Goal: Find contact information: Find contact information

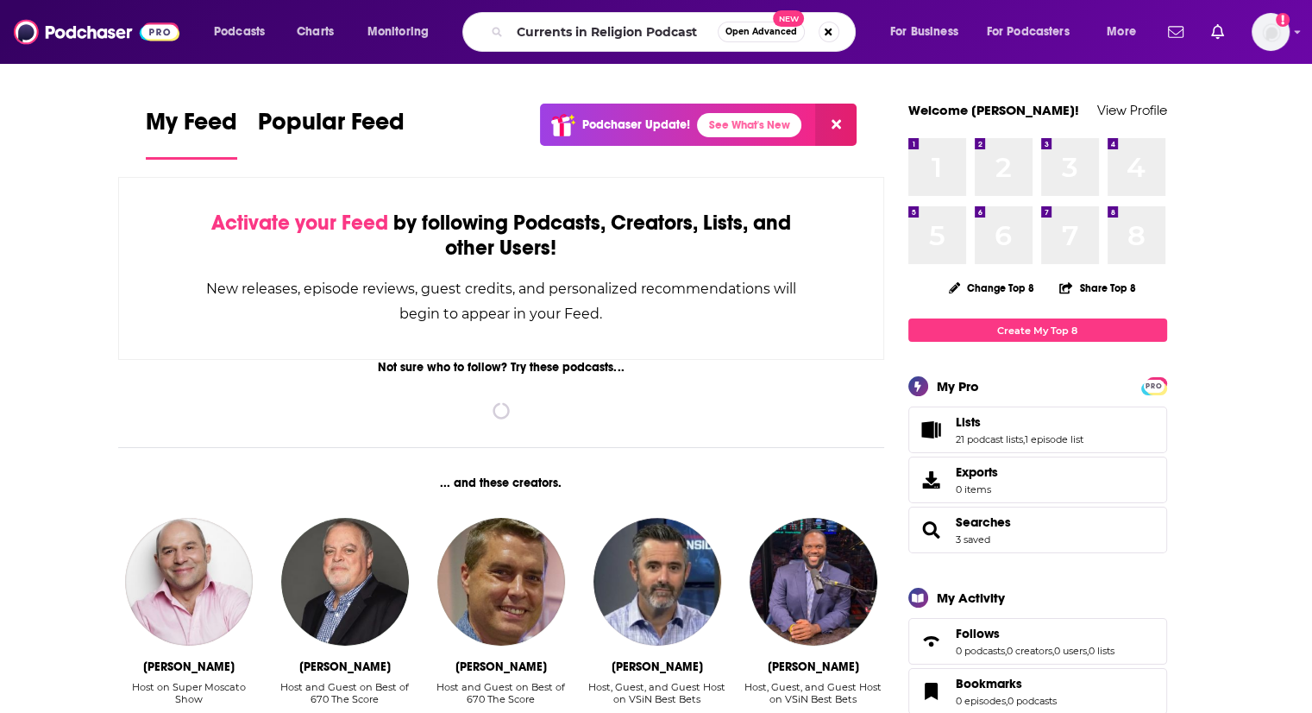
type input "Currents in Religion Podcast"
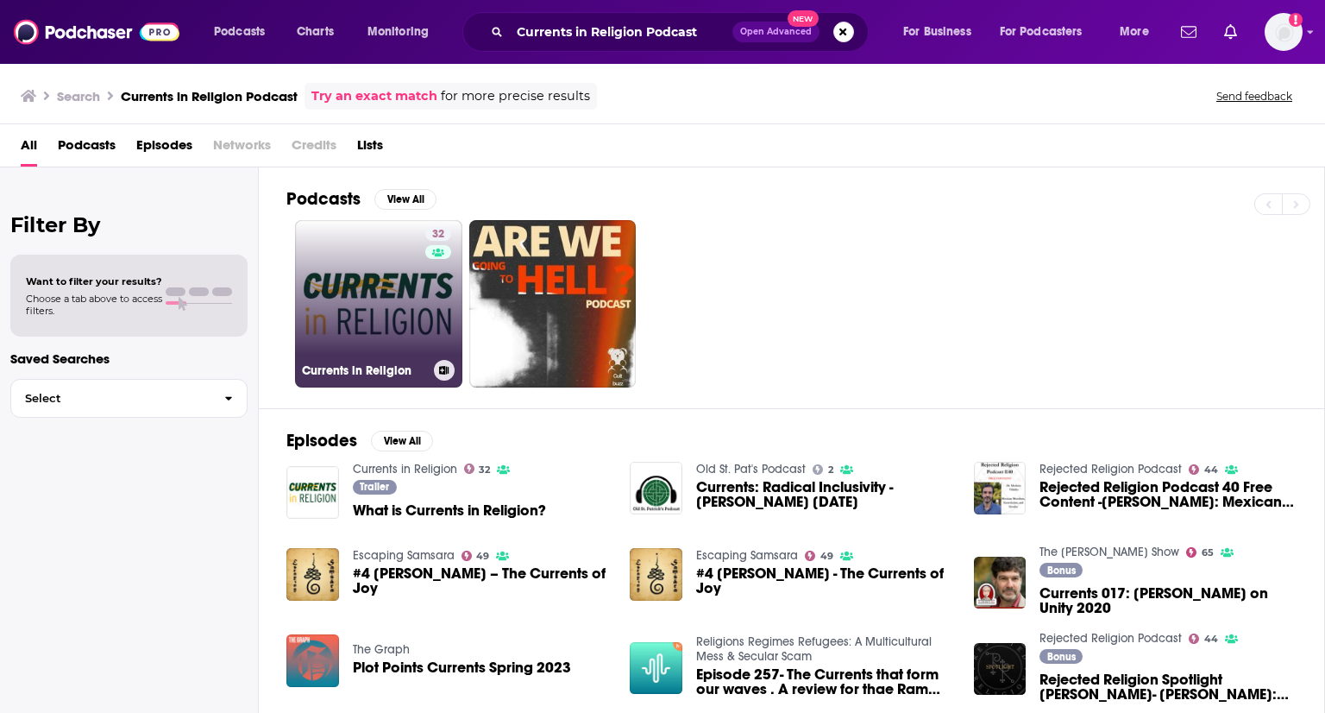
click at [430, 332] on div "32" at bounding box center [440, 293] width 30 height 133
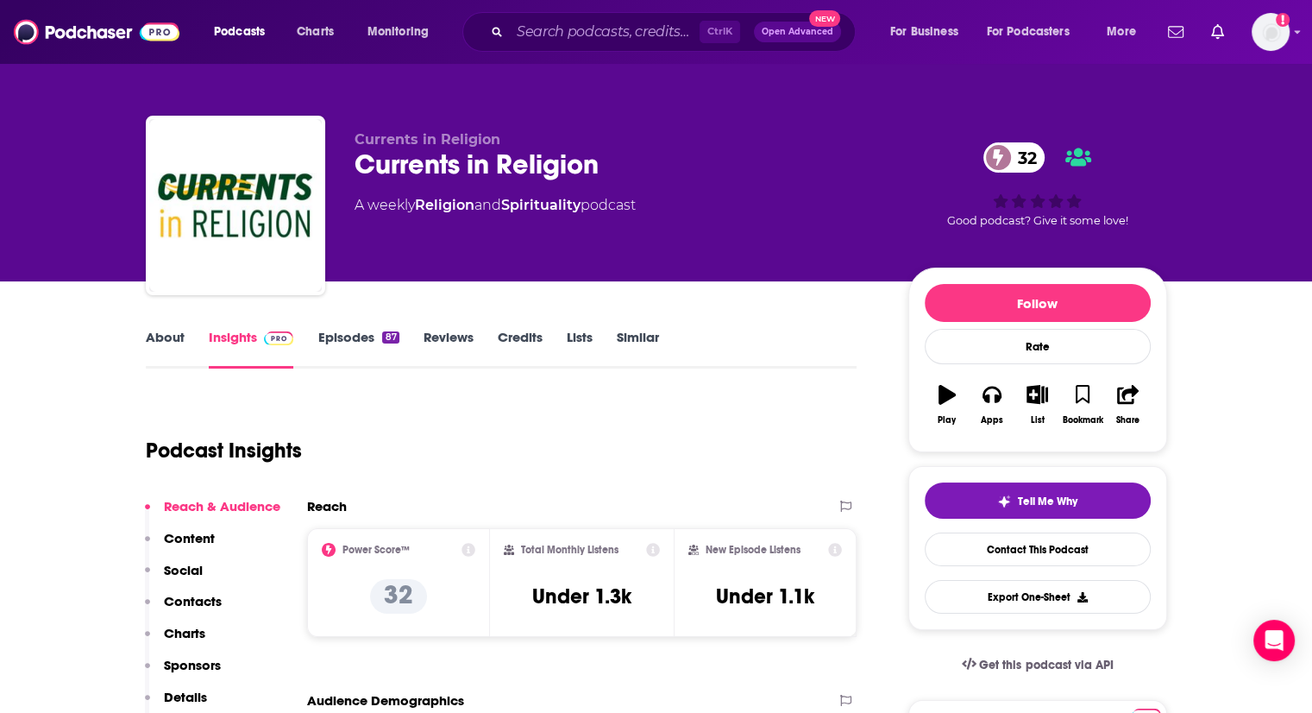
click at [322, 332] on link "Episodes 87" at bounding box center [357, 349] width 81 height 40
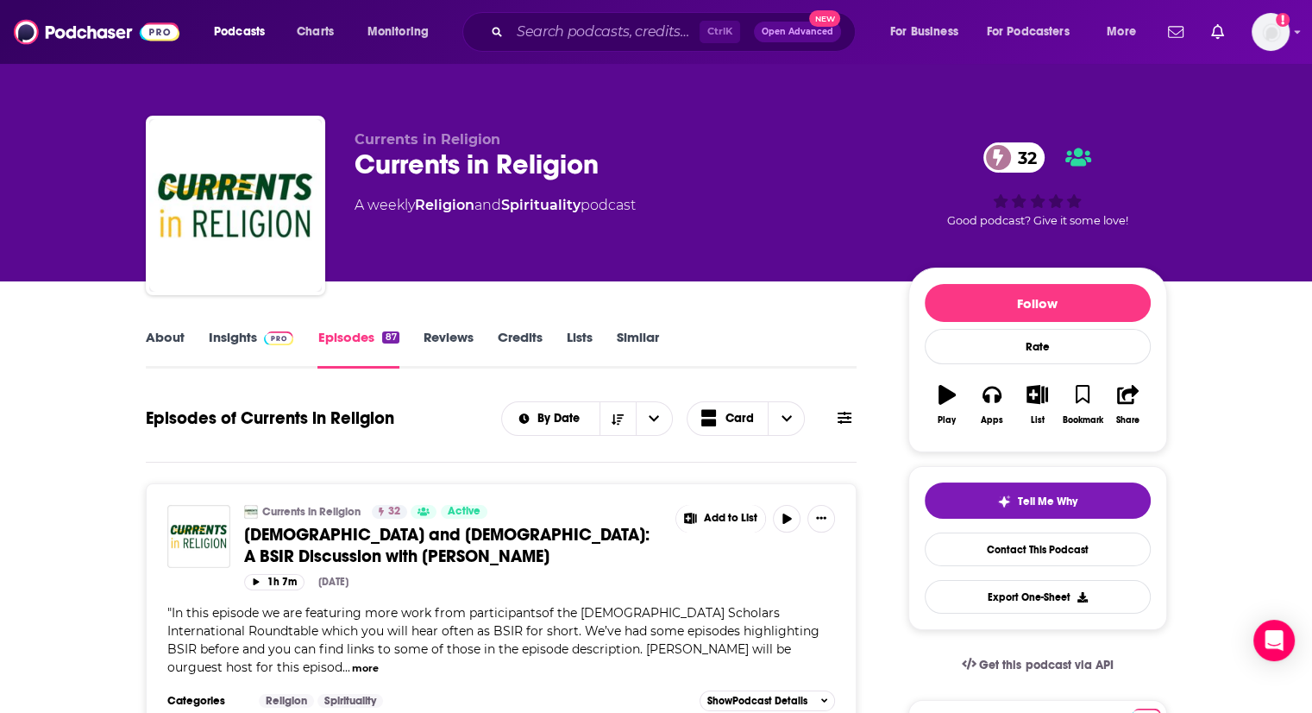
click at [169, 340] on link "About" at bounding box center [165, 349] width 39 height 40
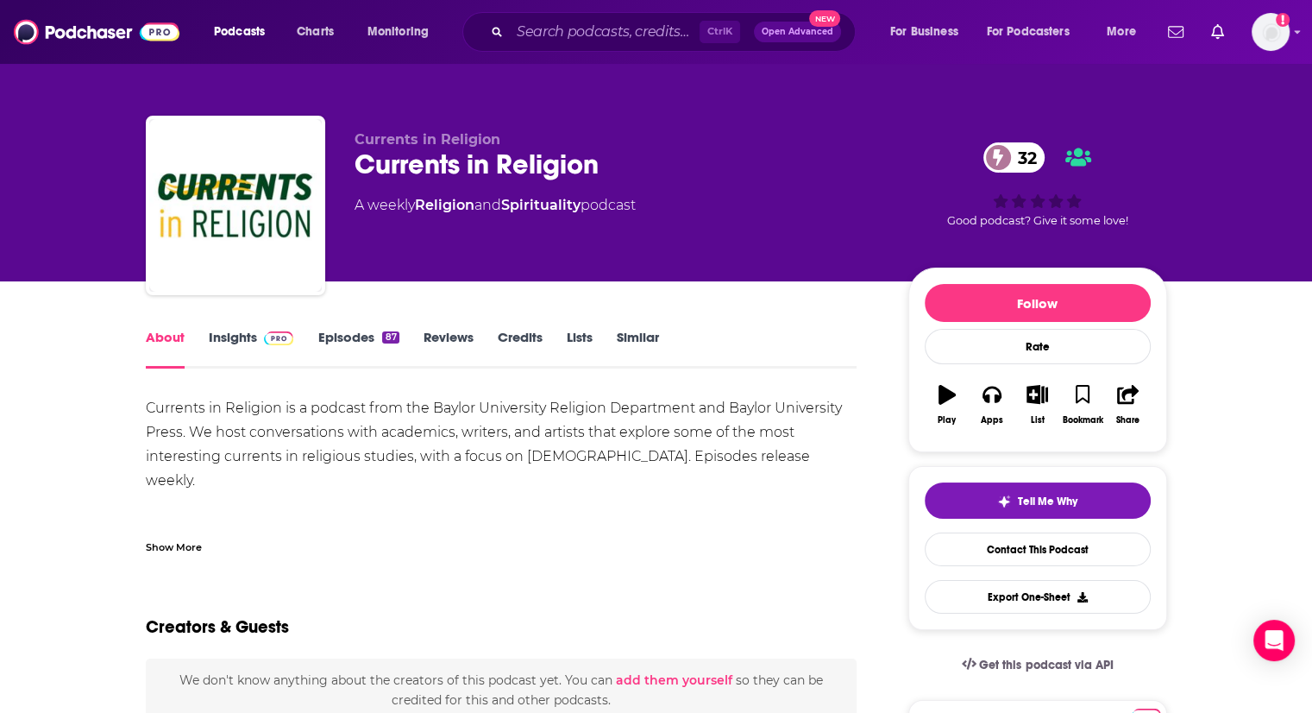
click at [181, 550] on div "Show More" at bounding box center [174, 545] width 56 height 16
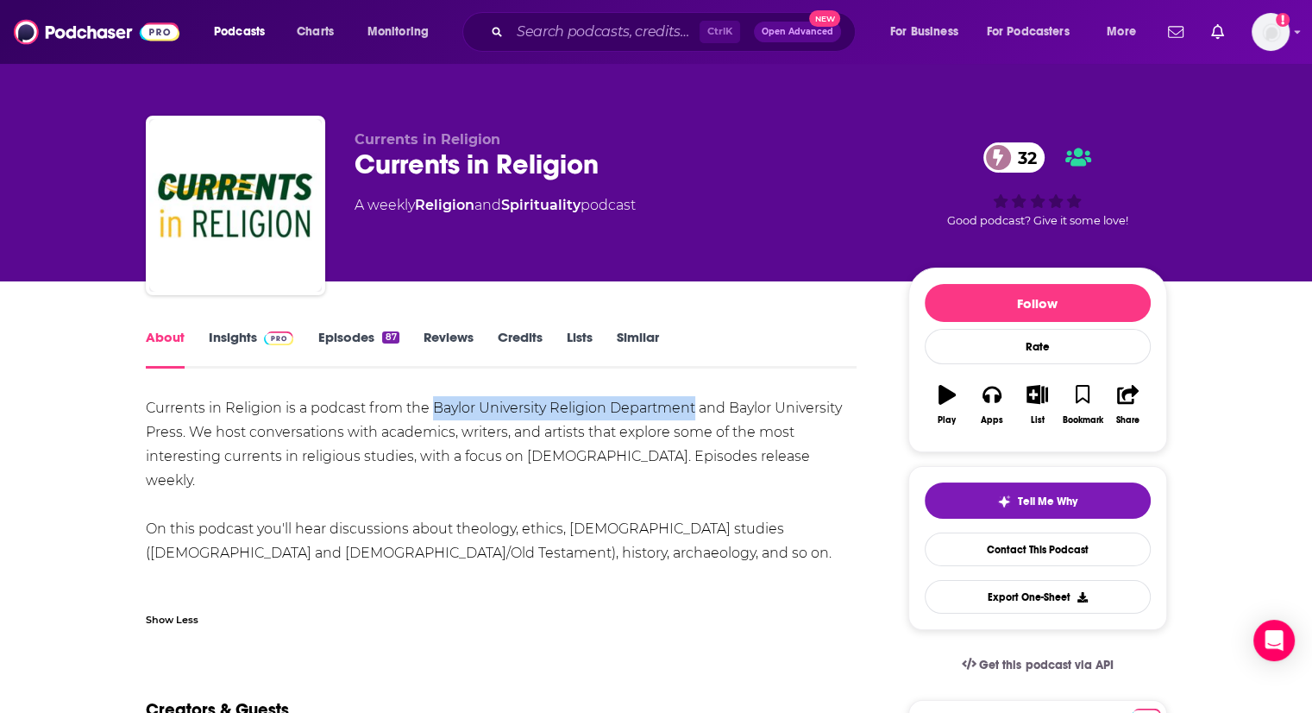
drag, startPoint x: 435, startPoint y: 406, endPoint x: 695, endPoint y: 411, distance: 260.6
click at [695, 411] on div "Currents in Religion is a podcast from the Baylor University Religion Departmen…" at bounding box center [502, 517] width 712 height 242
copy div "Baylor University Religion Department"
drag, startPoint x: 535, startPoint y: 577, endPoint x: 763, endPoint y: 568, distance: 227.9
click at [763, 568] on div "Currents in Religion is a podcast from the Baylor University Religion Departmen…" at bounding box center [502, 517] width 712 height 242
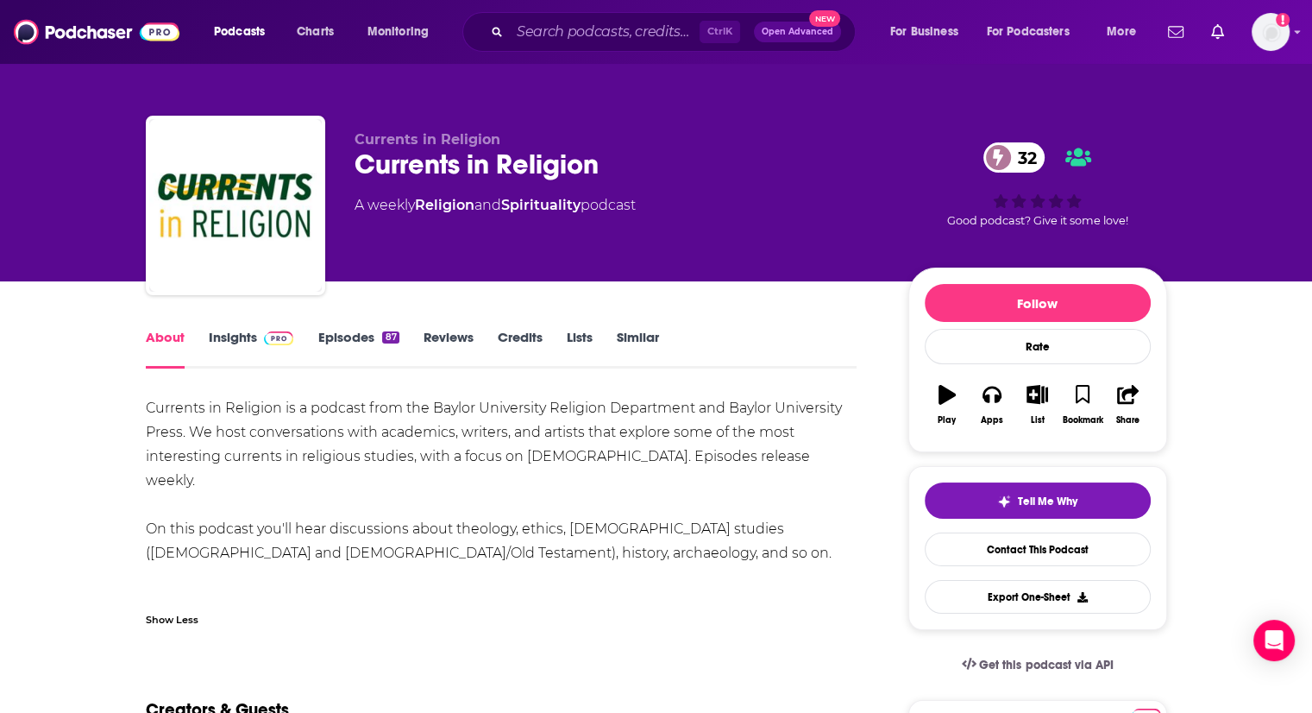
copy div "[PERSON_NAME] ([EMAIL_ADDRESS][DOMAIN_NAME])"
click at [266, 348] on link "Insights" at bounding box center [251, 349] width 85 height 40
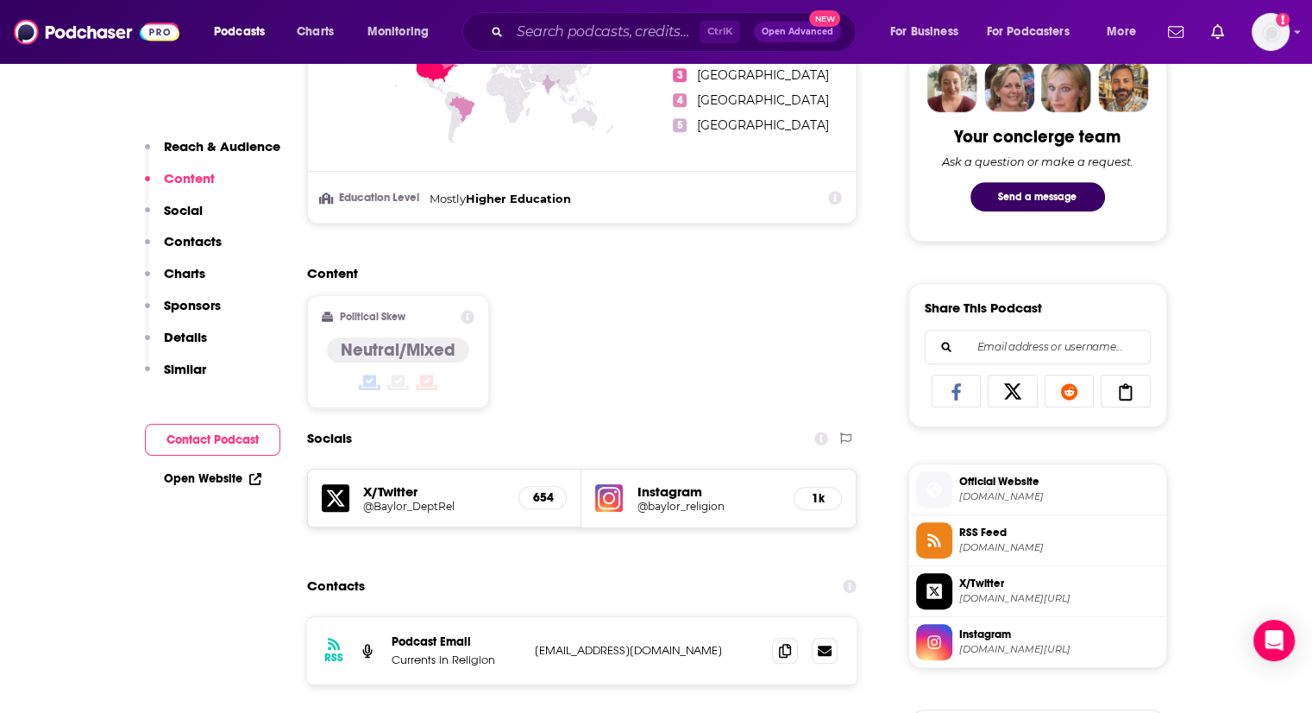
scroll to position [1121, 0]
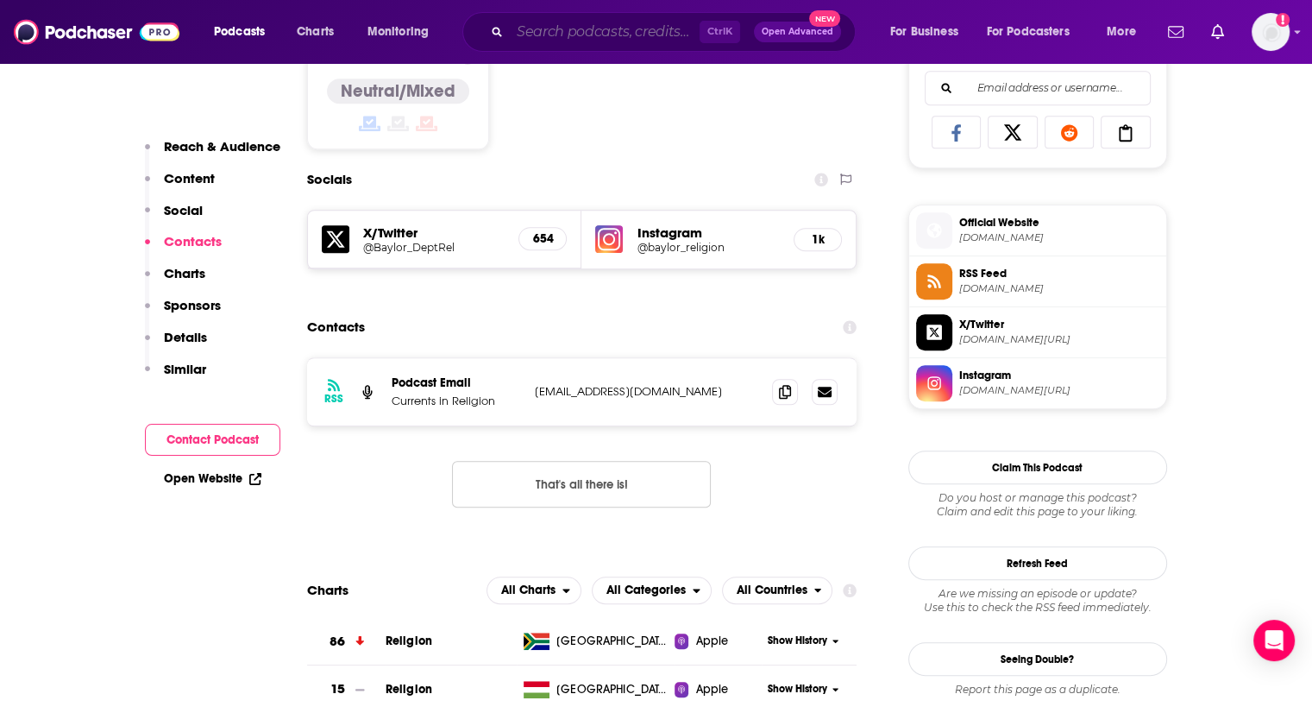
click at [552, 29] on input "Search podcasts, credits, & more..." at bounding box center [605, 32] width 190 height 28
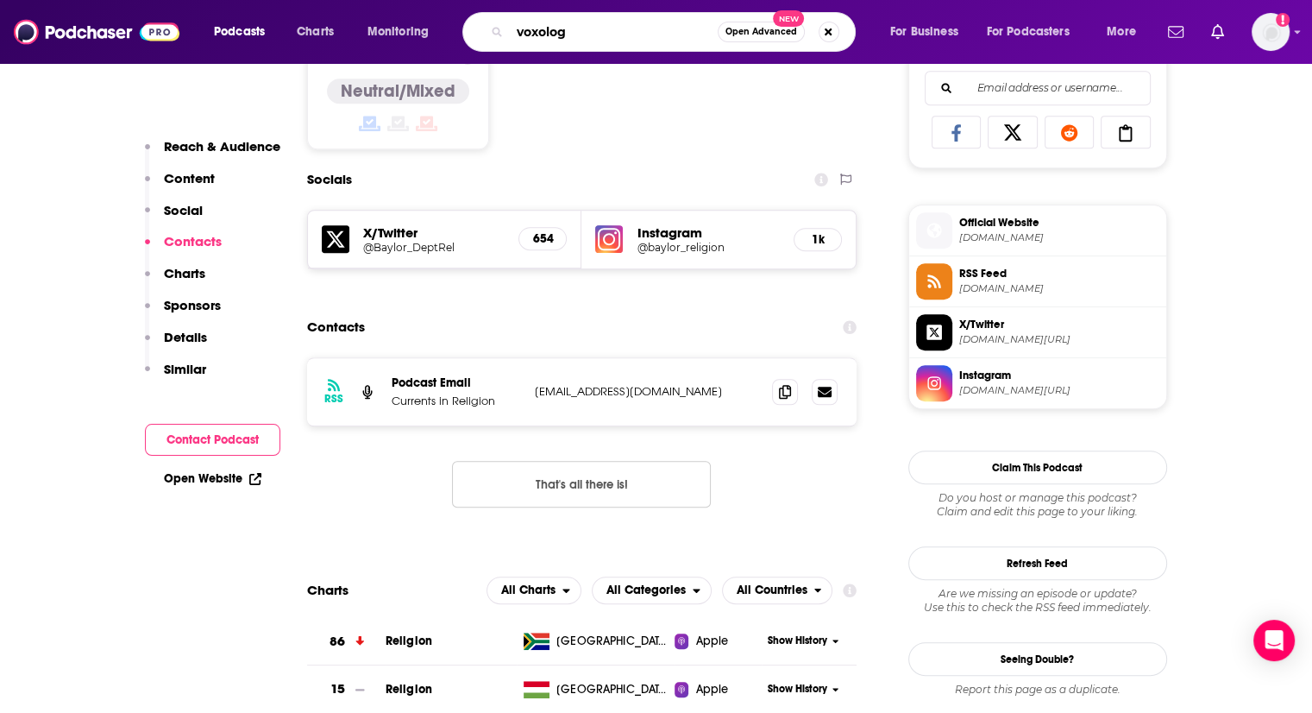
type input "voxology"
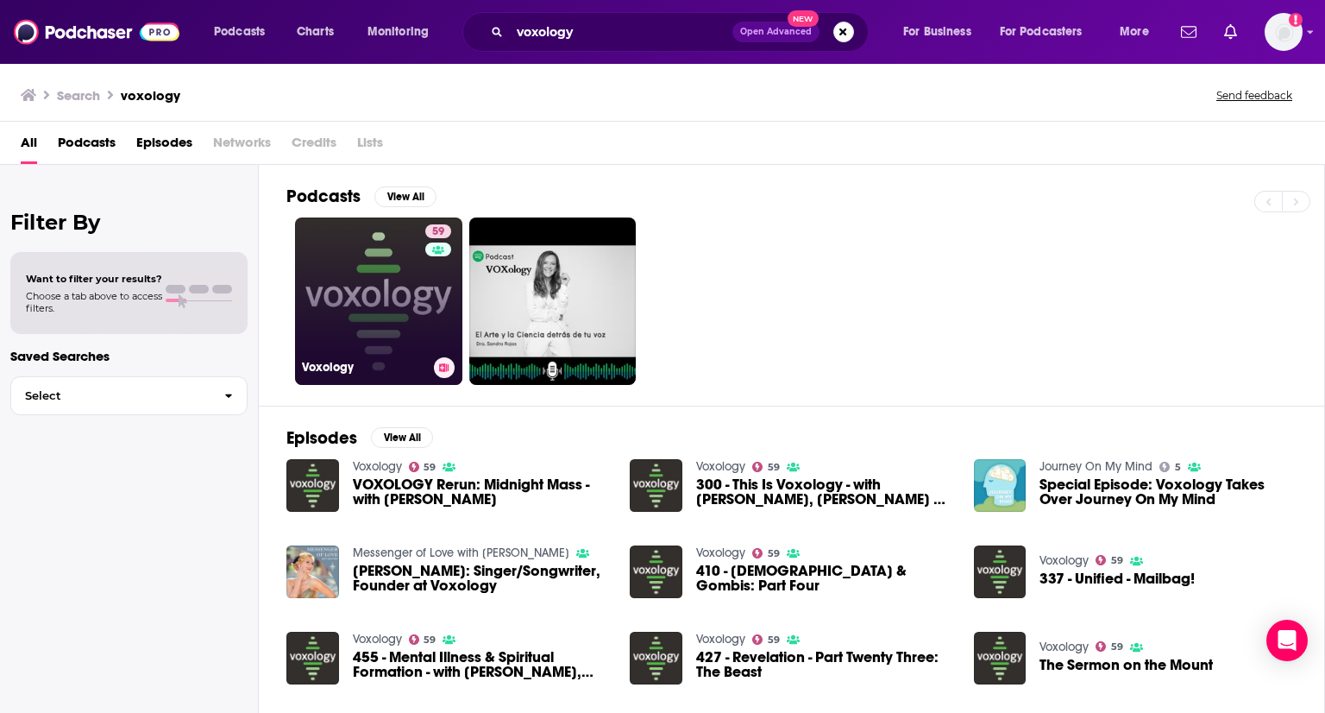
click at [379, 300] on link "59 Voxology" at bounding box center [378, 300] width 167 height 167
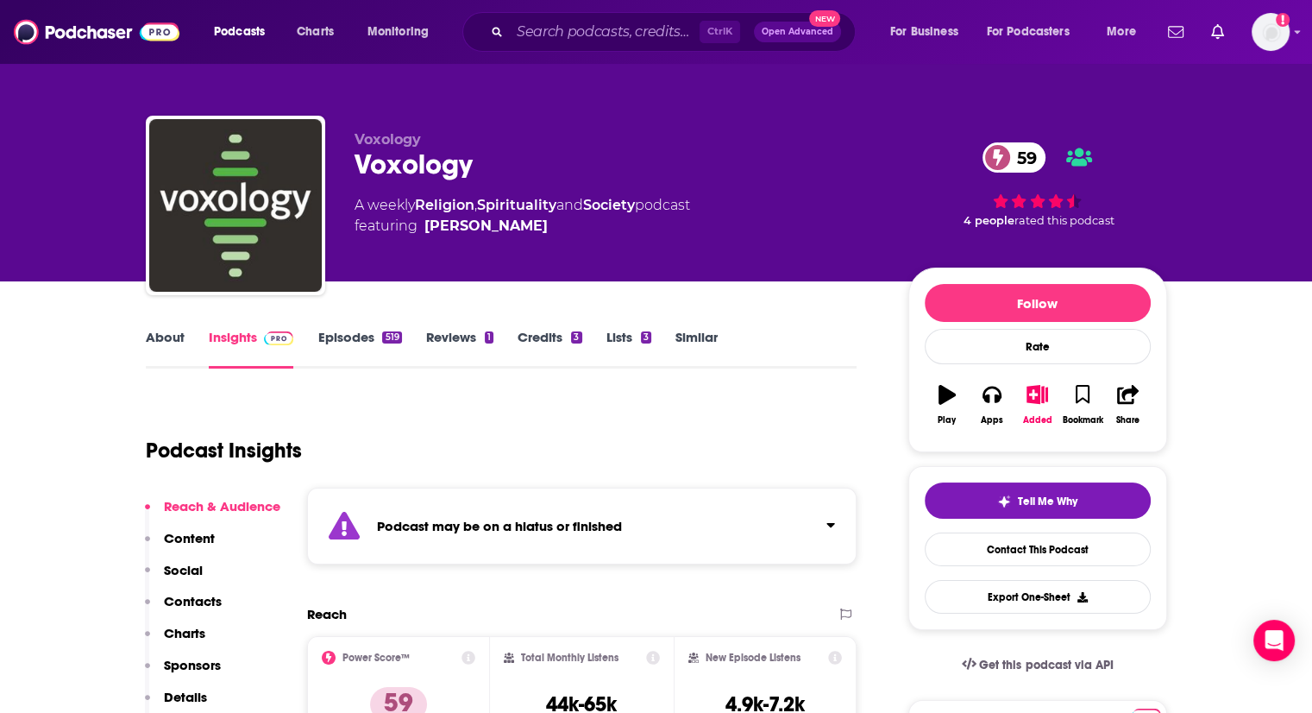
click at [369, 336] on link "Episodes 519" at bounding box center [359, 349] width 84 height 40
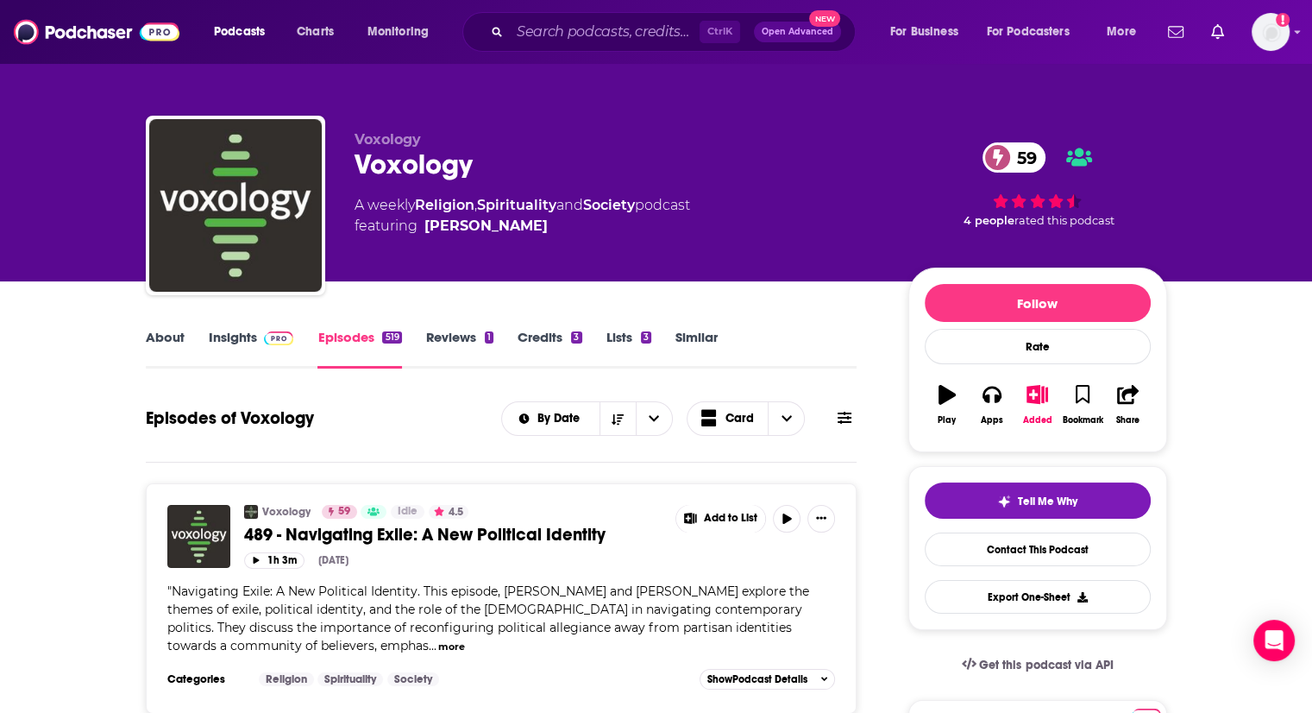
click at [230, 332] on link "Insights" at bounding box center [251, 349] width 85 height 40
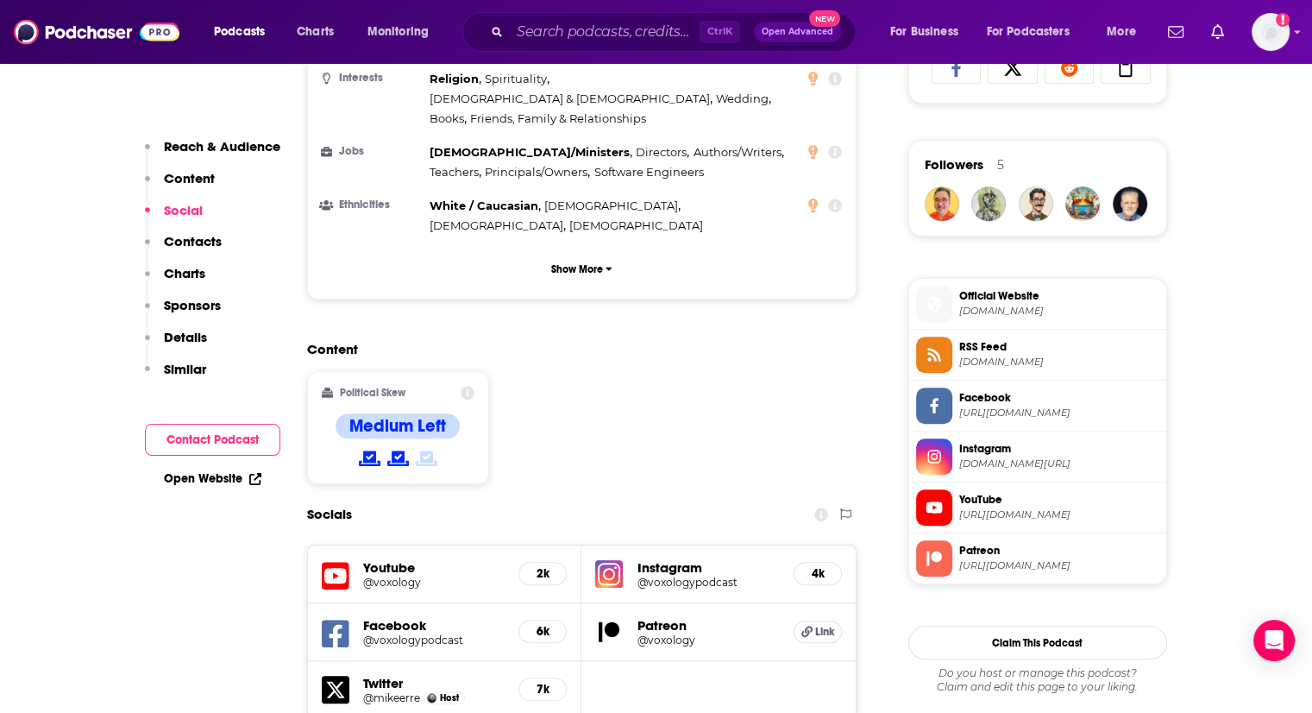
scroll to position [1466, 0]
